Goal: Task Accomplishment & Management: Complete application form

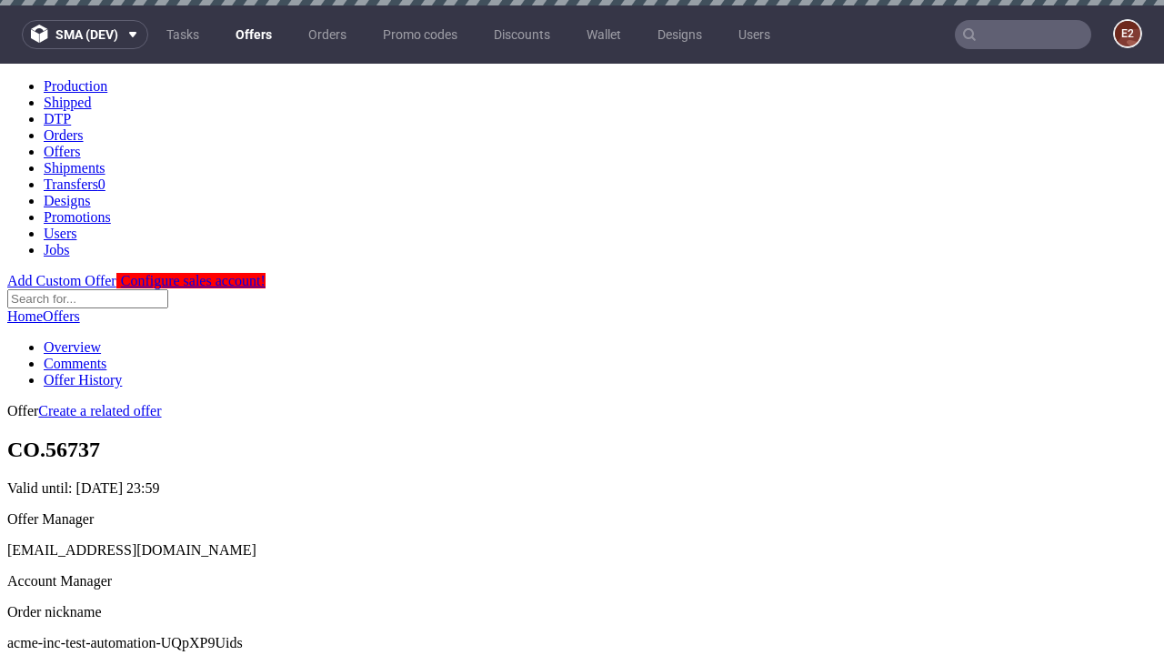
scroll to position [5, 0]
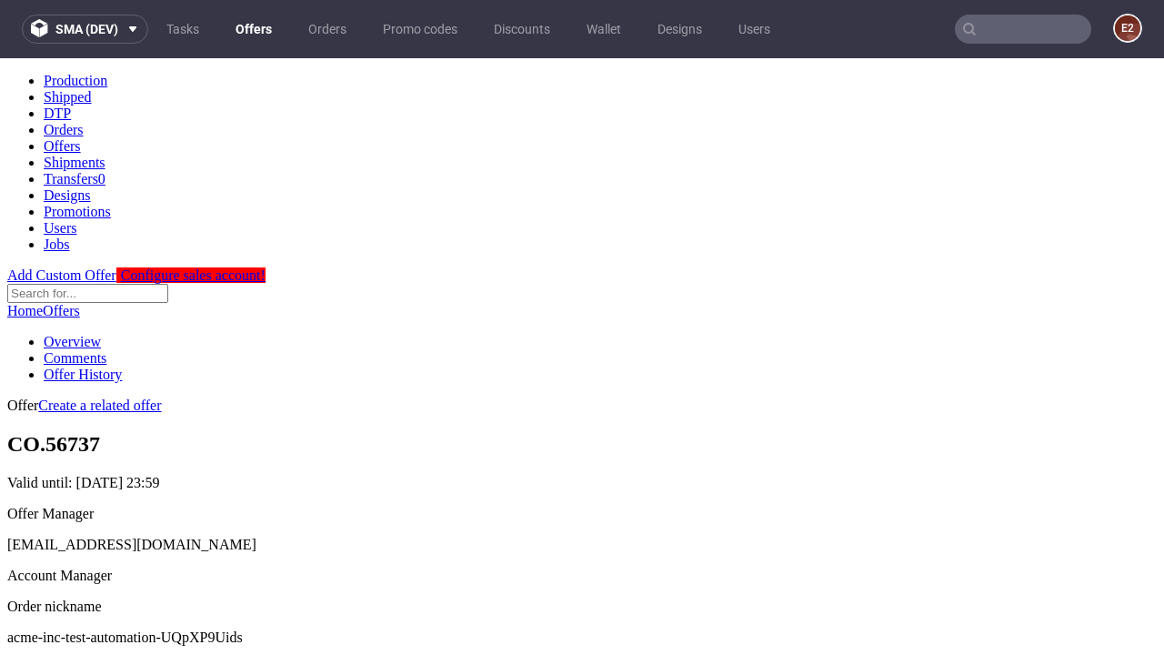
scroll to position [180, 0]
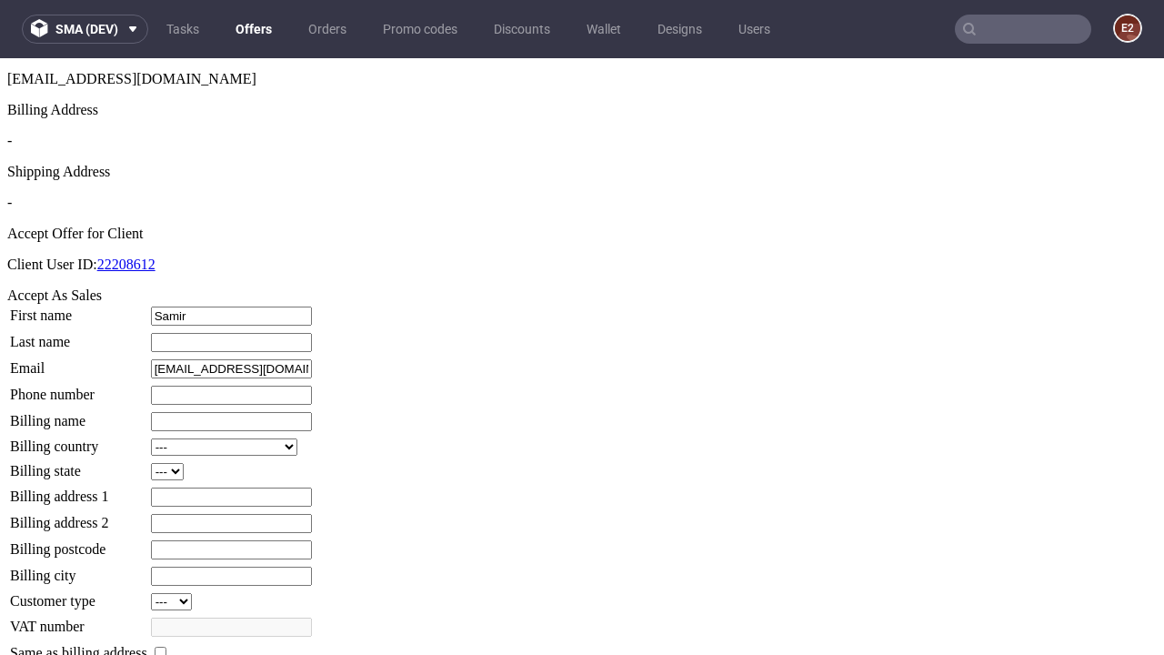
type input "Samir"
type input "Stokes"
type input "1509813888"
type input "Meggie_Grant38"
select select "13"
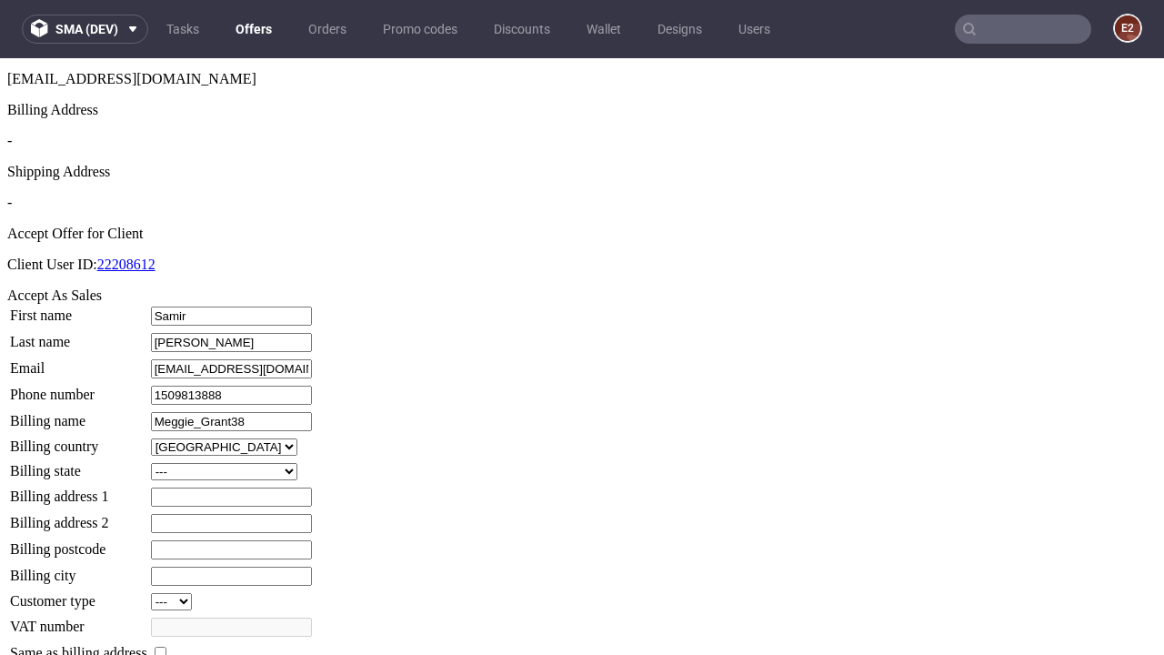
select select "132"
type input "Meggie_Grant38"
type input "98 Emile Croft"
type input "KU06 8VZ"
type input "Lynch-over-Maggio"
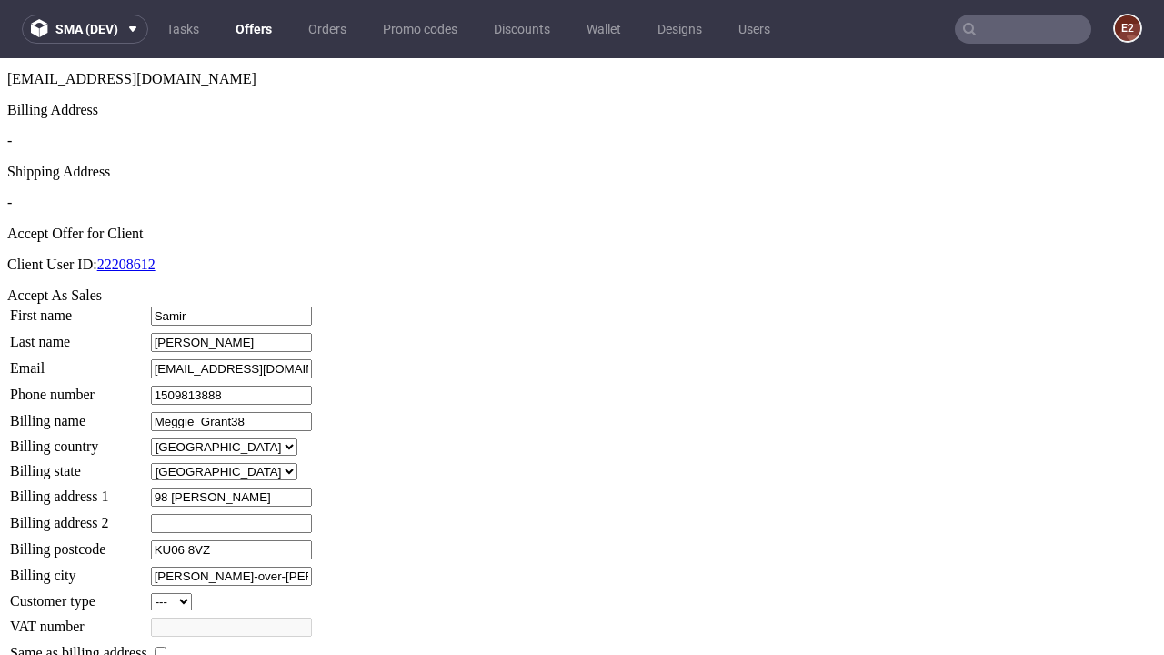
click at [166, 646] on input "checkbox" at bounding box center [161, 652] width 12 height 12
checkbox input "true"
type input "Meggie_Grant38"
select select "13"
type input "98 Emile Croft"
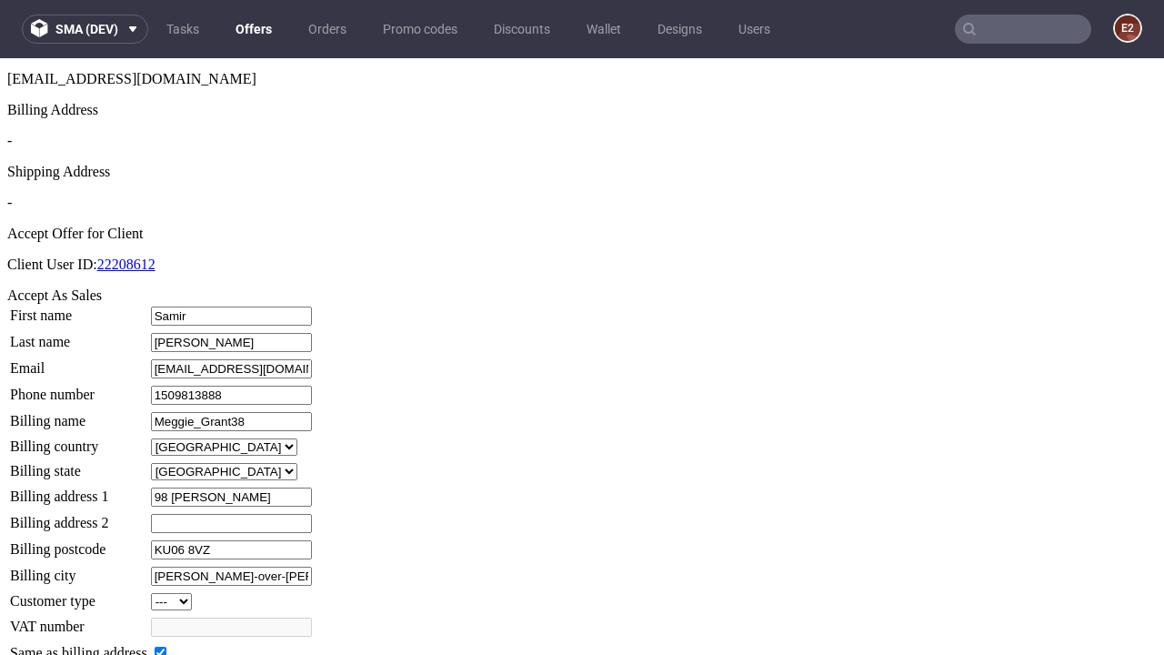
type input "KU06 8VZ"
type input "Lynch-over-Maggio"
select select "132"
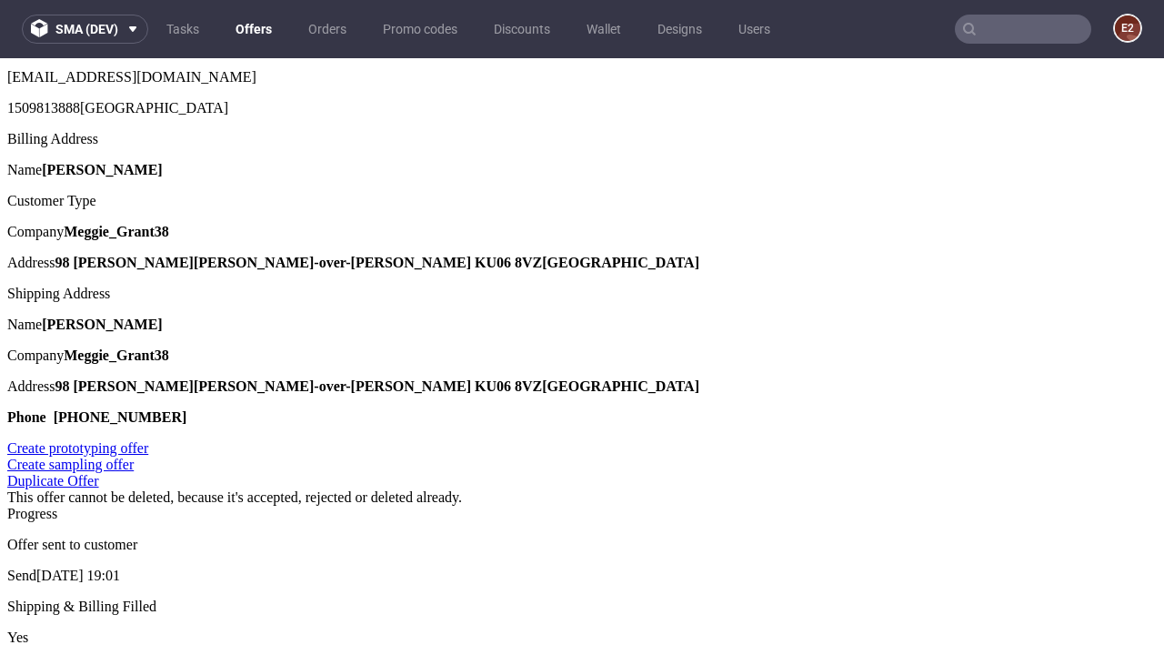
scroll to position [0, 0]
